Goal: Register for event/course

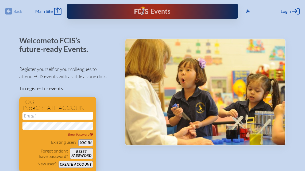
click at [38, 115] on input "email" at bounding box center [57, 115] width 71 height 7
click at [286, 9] on span "Login" at bounding box center [286, 11] width 10 height 5
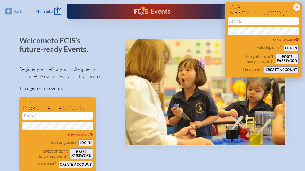
click at [235, 22] on input "email" at bounding box center [263, 20] width 71 height 7
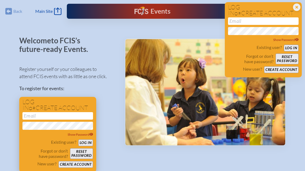
click at [31, 116] on input "email" at bounding box center [57, 115] width 71 height 7
type input "jtoth"
type input "[EMAIL_ADDRESS][DOMAIN_NAME]"
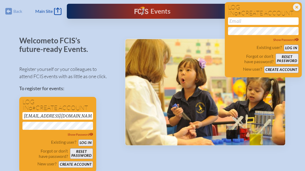
scroll to position [6, 0]
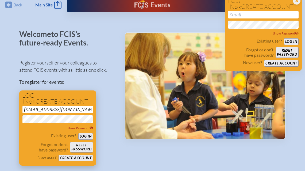
click at [88, 135] on button "Log in" at bounding box center [85, 136] width 15 height 7
click at [87, 135] on button "Log in" at bounding box center [85, 136] width 15 height 7
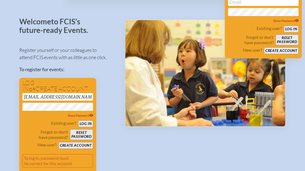
scroll to position [17, 0]
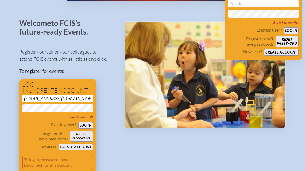
click at [87, 124] on button "Log in" at bounding box center [85, 125] width 15 height 7
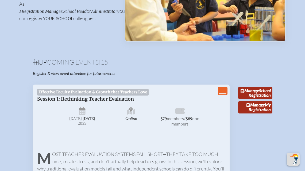
scroll to position [132, 0]
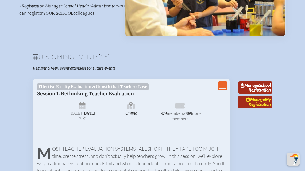
click at [258, 102] on span "Manage" at bounding box center [255, 99] width 18 height 5
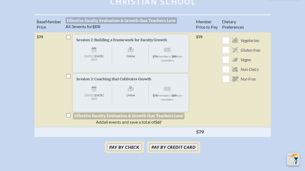
scroll to position [200, 0]
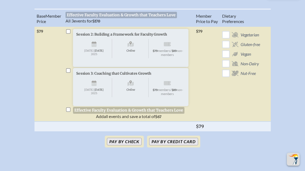
click at [69, 112] on input "checkbox" at bounding box center [68, 109] width 4 height 4
checkbox input "true"
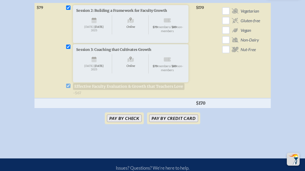
scroll to position [231, 0]
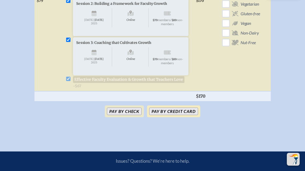
click at [179, 115] on button "Pay by Credit Card" at bounding box center [173, 110] width 49 height 7
